Goal: Task Accomplishment & Management: Manage account settings

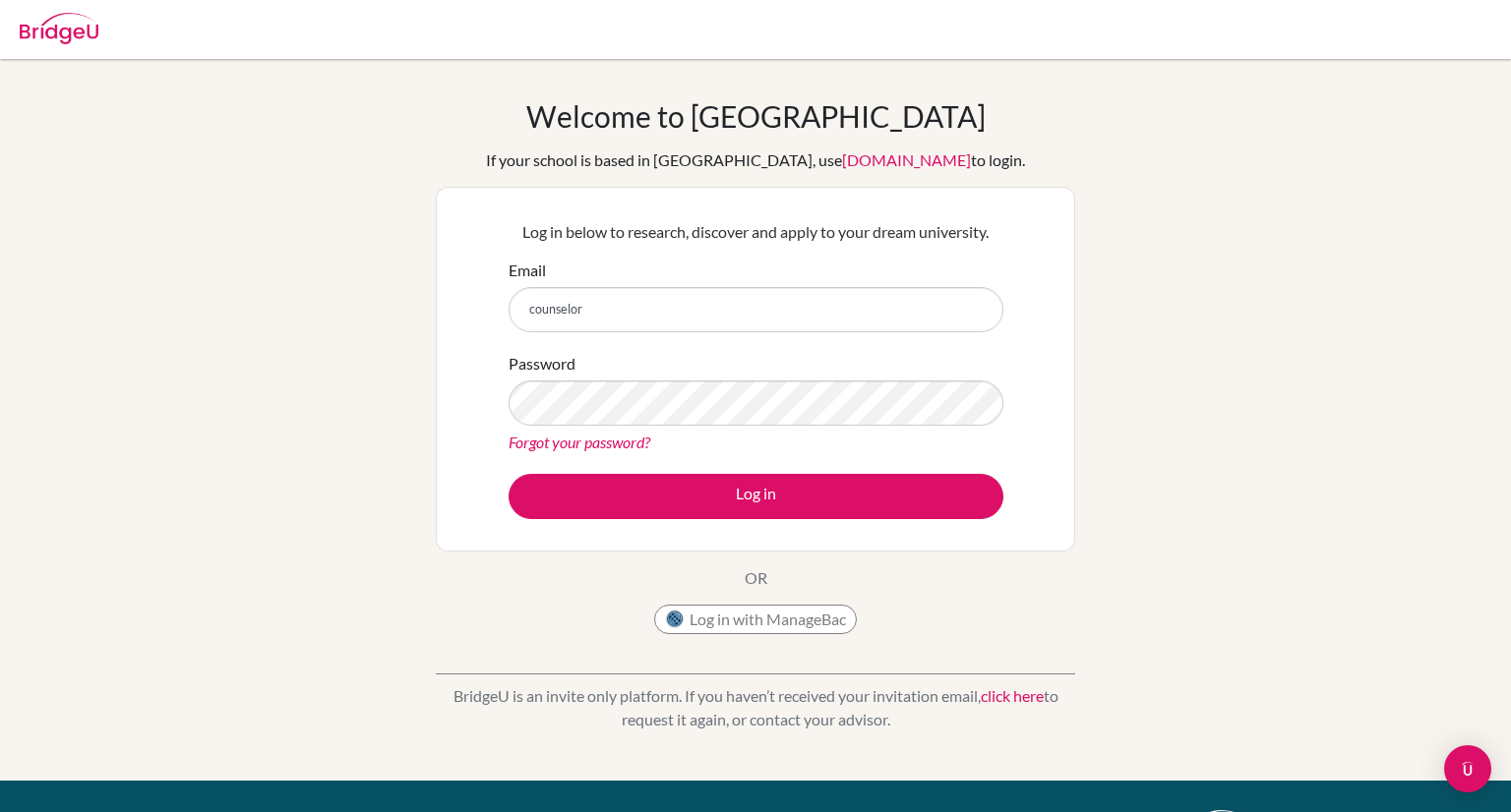
type input "counselor"
click at [548, 439] on link "Forgot your password?" at bounding box center [579, 442] width 141 height 19
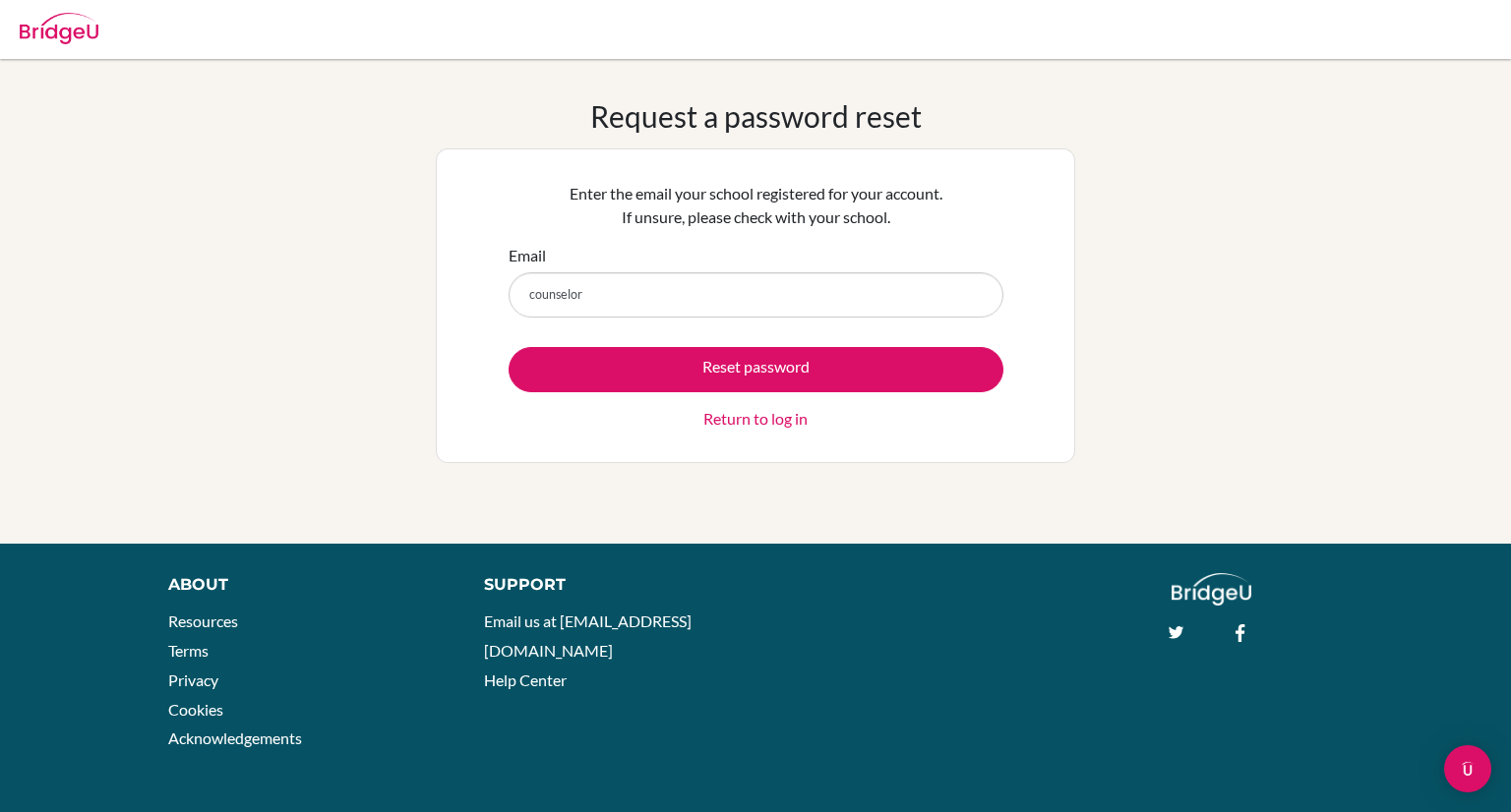
type input "[EMAIL_ADDRESS][DOMAIN_NAME]"
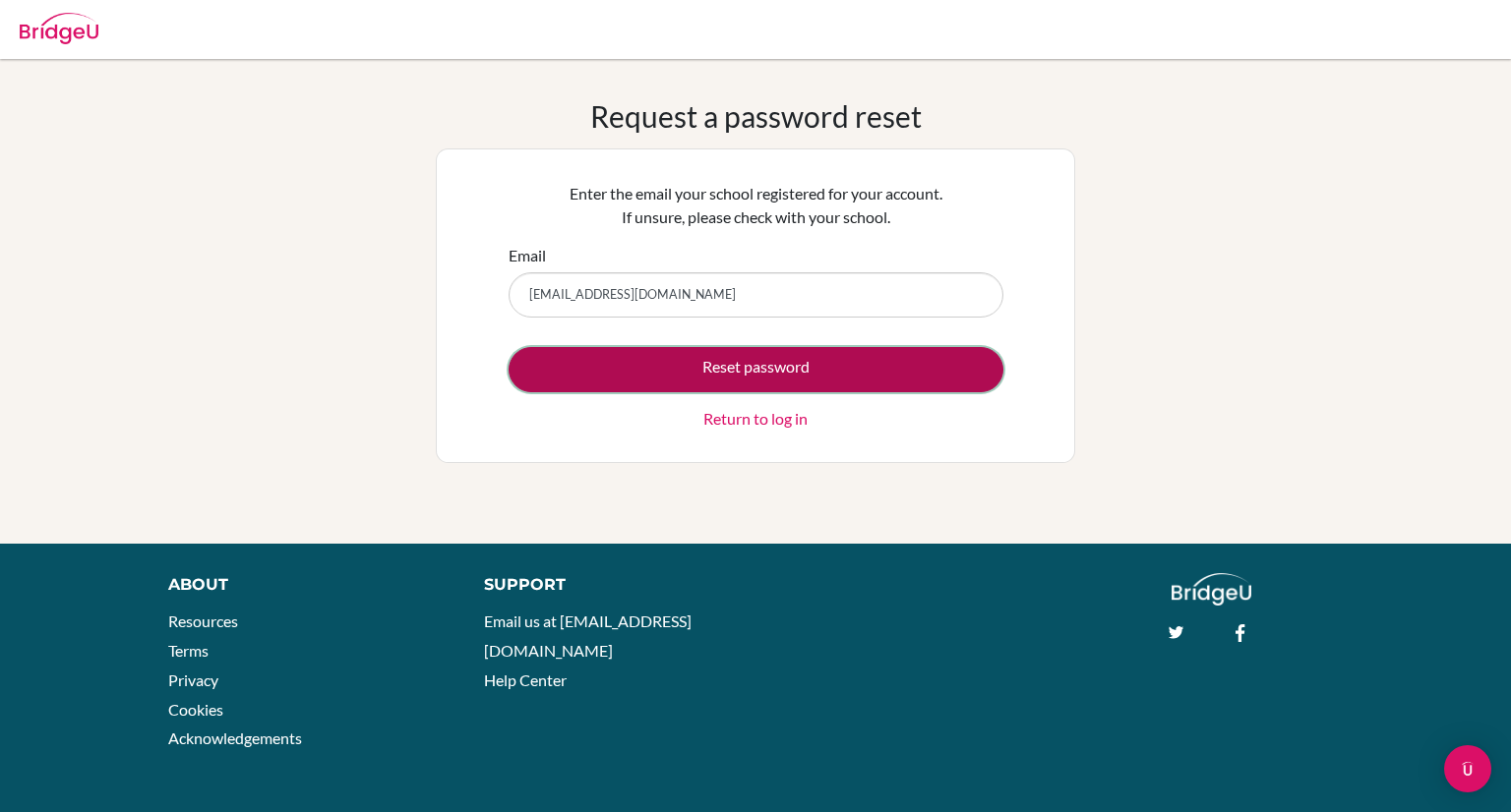
click at [723, 368] on button "Reset password" at bounding box center [756, 369] width 495 height 45
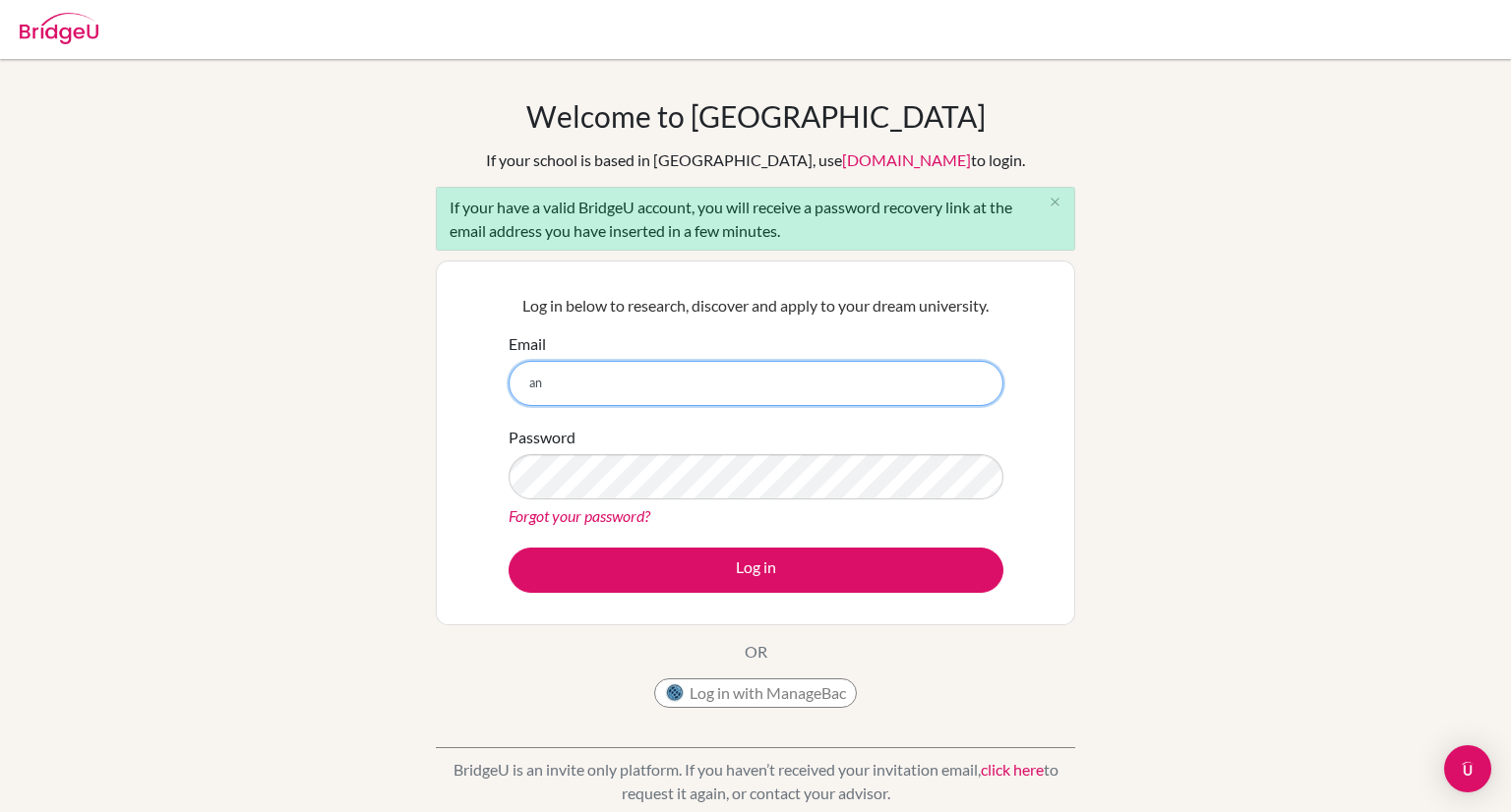
type input "a"
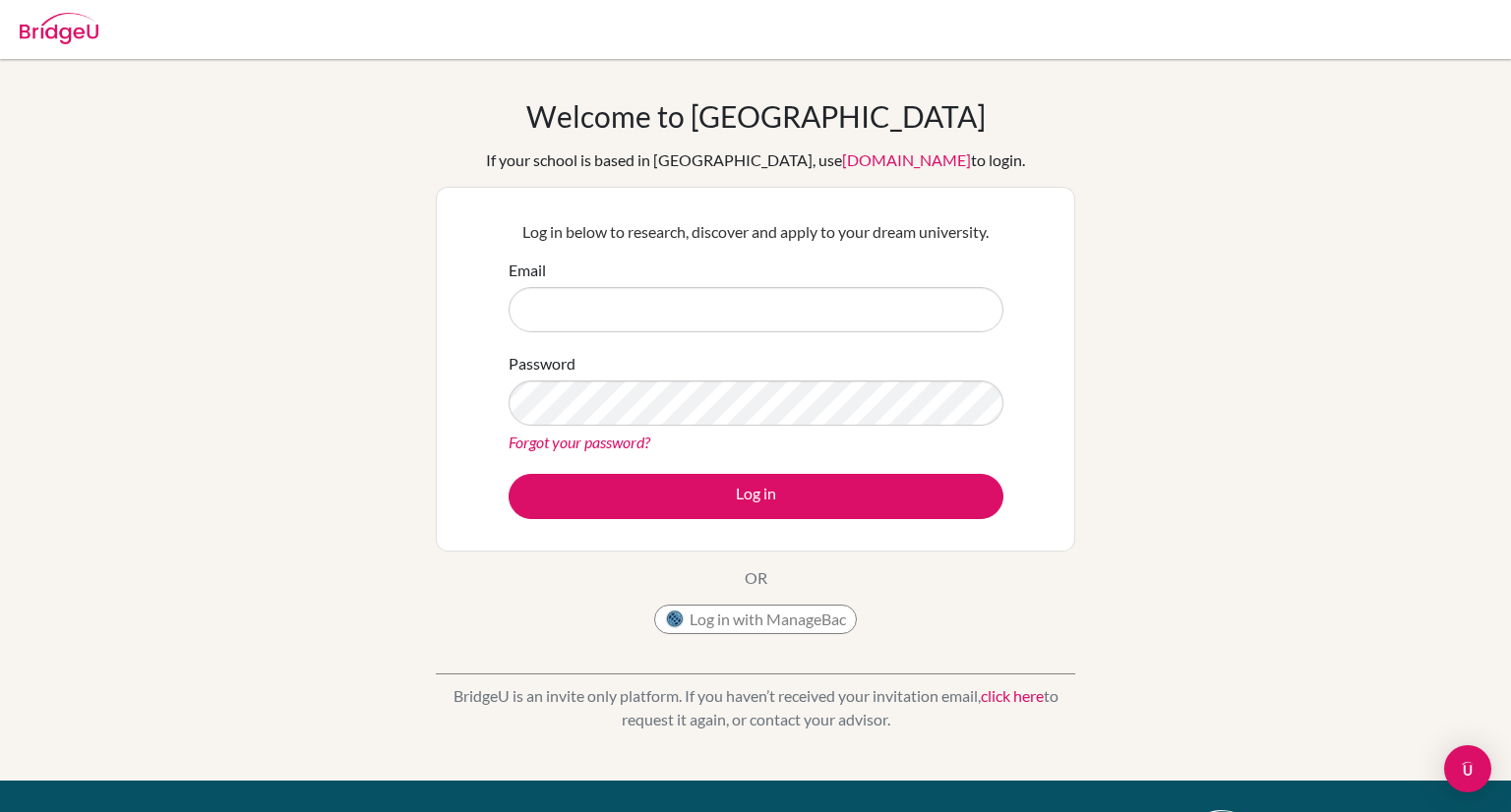
click at [1004, 695] on link "click here" at bounding box center [1011, 696] width 63 height 19
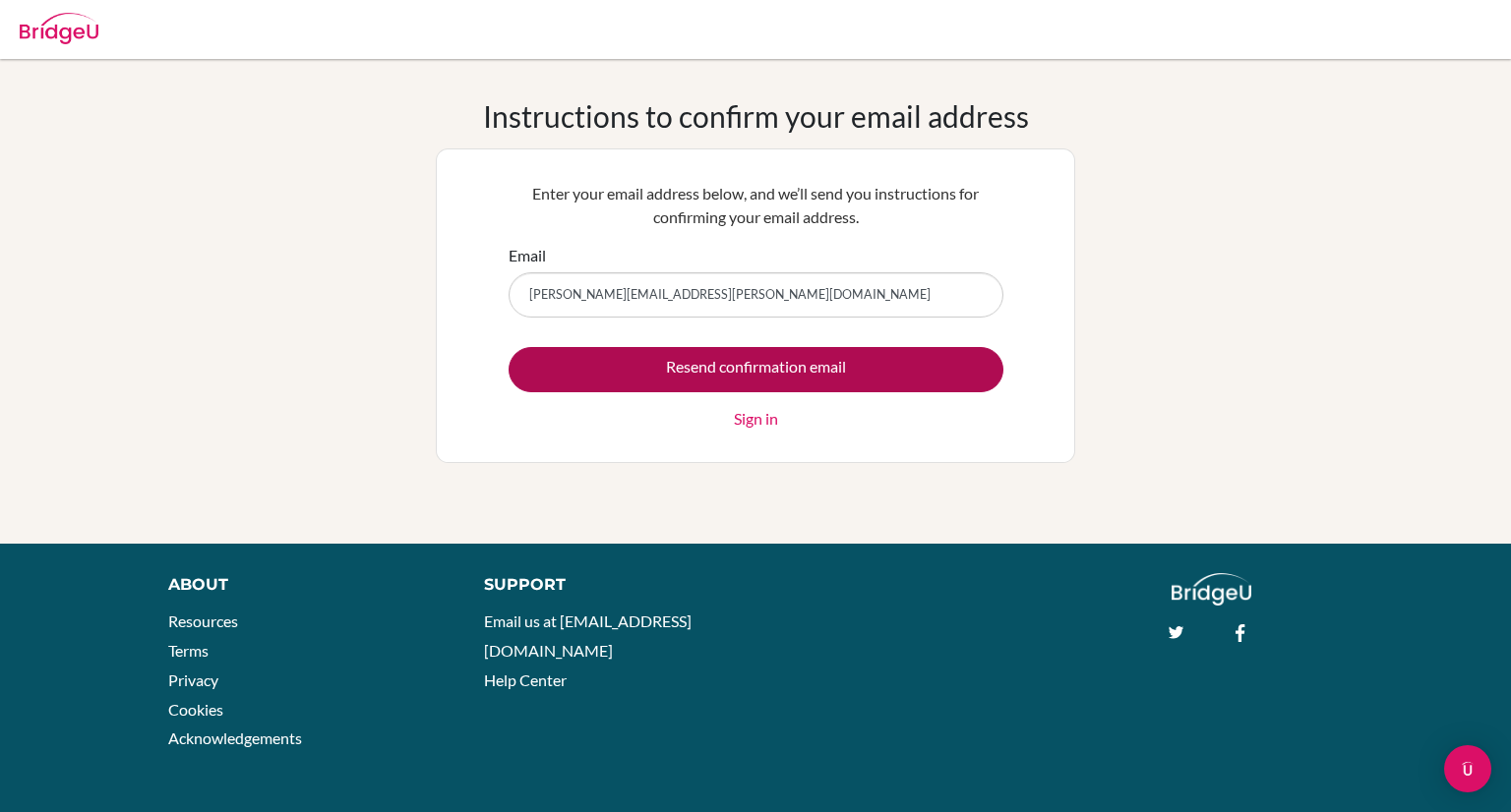
type input "[PERSON_NAME][EMAIL_ADDRESS][PERSON_NAME][DOMAIN_NAME]"
click at [715, 370] on input "Resend confirmation email" at bounding box center [756, 369] width 495 height 45
